Goal: Task Accomplishment & Management: Manage account settings

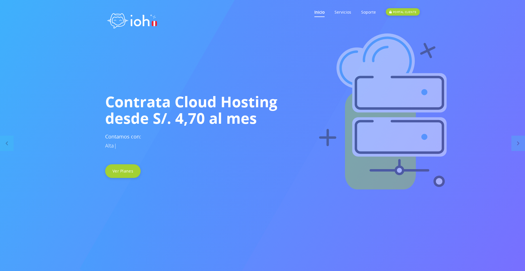
click at [320, 13] on link "Inicio" at bounding box center [319, 12] width 10 height 22
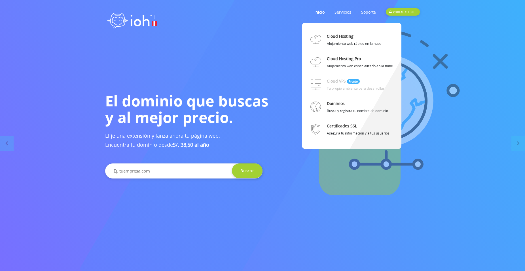
click at [346, 10] on link "Servicios" at bounding box center [342, 12] width 17 height 22
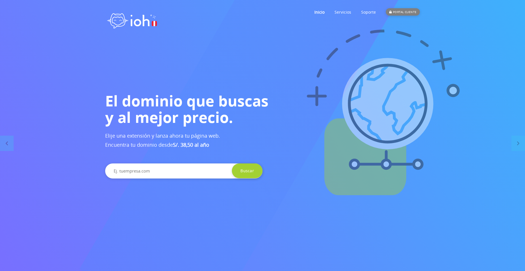
click at [400, 12] on div "PORTAL CLIENTE" at bounding box center [403, 11] width 34 height 7
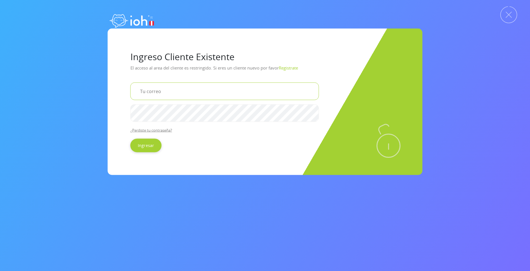
click at [161, 88] on input "email" at bounding box center [224, 91] width 188 height 18
paste input "[EMAIL_ADDRESS][DOMAIN_NAME]"
type input "[EMAIL_ADDRESS][DOMAIN_NAME]"
click at [150, 146] on input "Ingresar" at bounding box center [145, 145] width 31 height 14
